Goal: Book appointment/travel/reservation

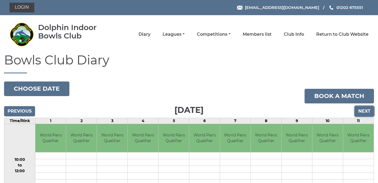
click at [361, 108] on input "Next" at bounding box center [364, 111] width 19 height 10
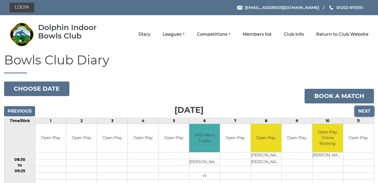
click at [364, 111] on input "Next" at bounding box center [364, 111] width 19 height 10
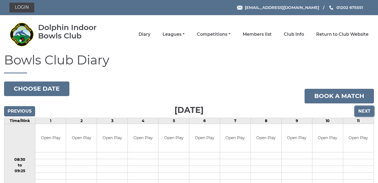
click at [365, 110] on input "Next" at bounding box center [364, 111] width 19 height 10
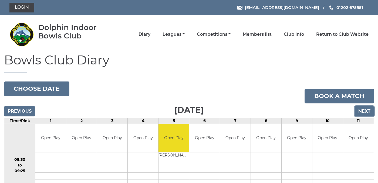
click at [366, 111] on input "Next" at bounding box center [364, 111] width 19 height 10
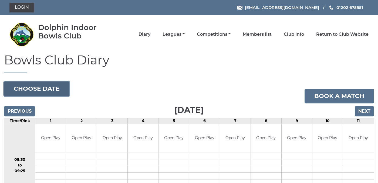
click at [49, 87] on button "Choose date" at bounding box center [36, 88] width 65 height 15
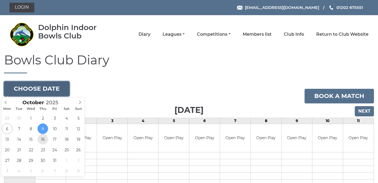
type input "2025-10-16"
